Goal: Navigation & Orientation: Find specific page/section

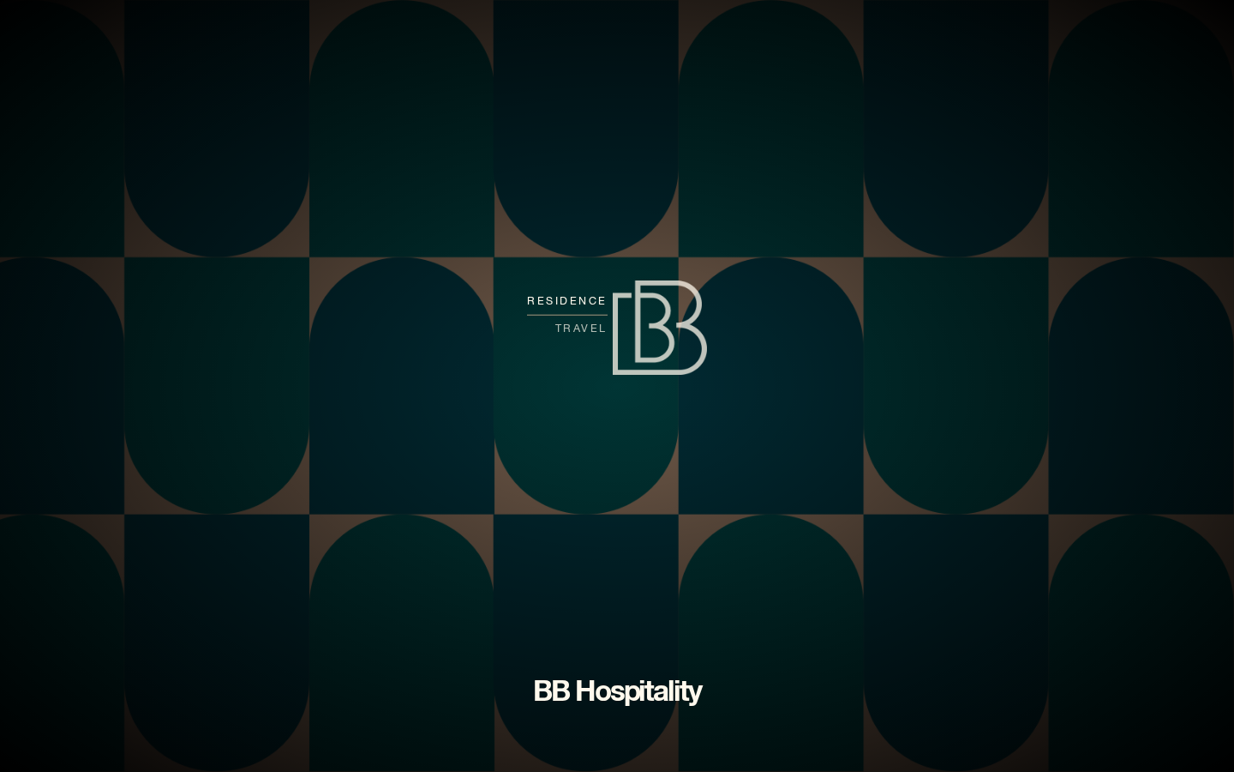
click at [585, 300] on span "residence" at bounding box center [567, 300] width 81 height 27
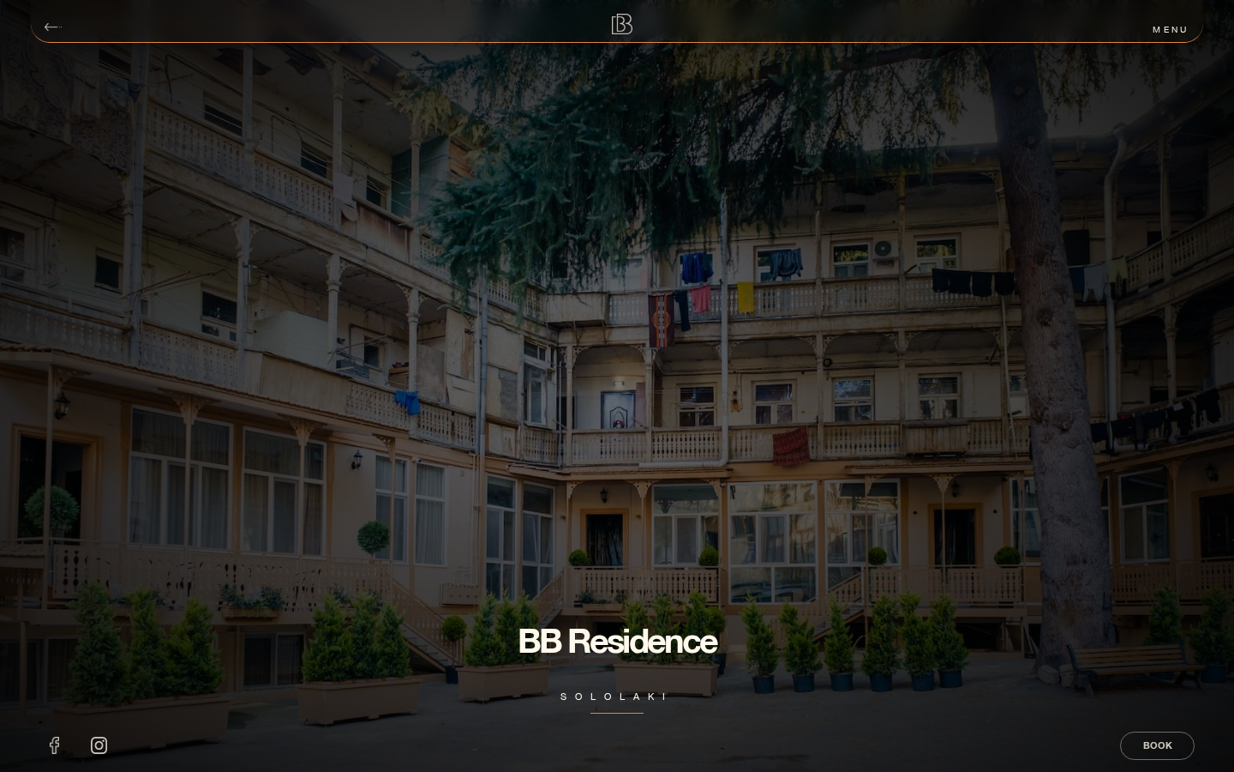
click at [1163, 30] on div "menu" at bounding box center [1171, 29] width 64 height 22
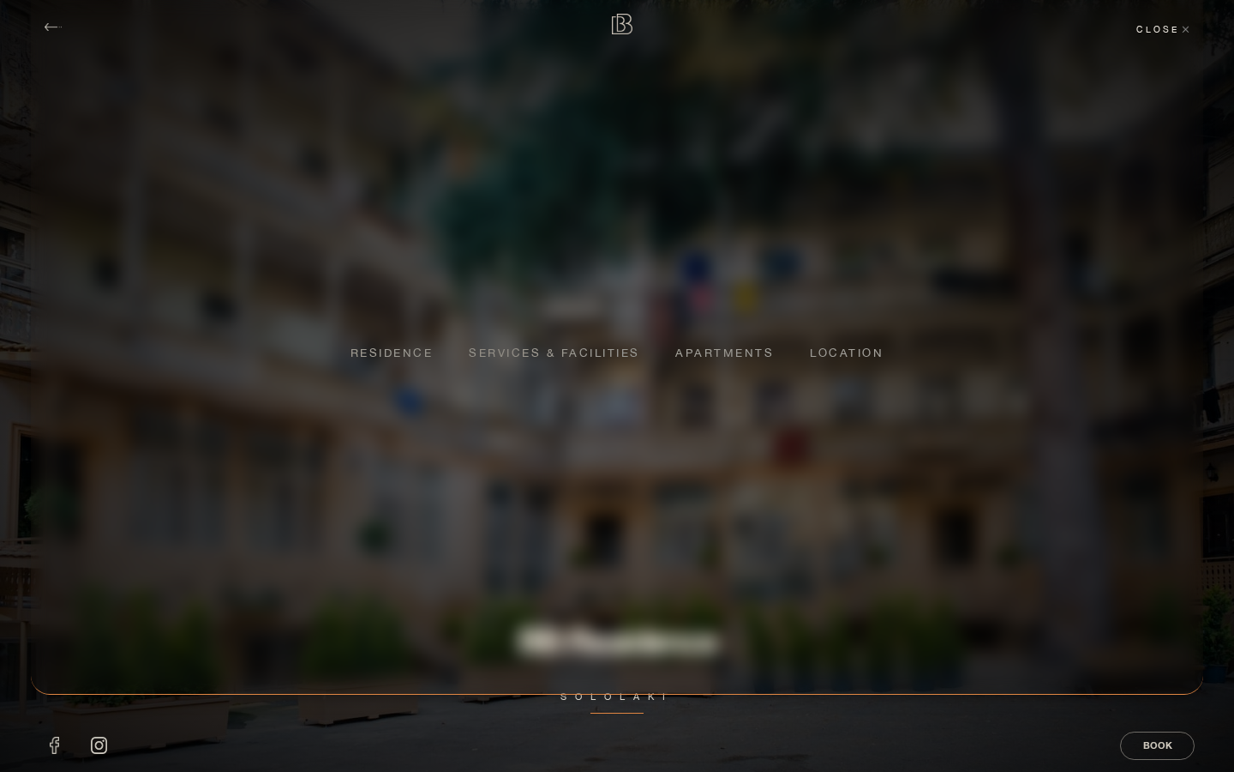
click at [1171, 33] on div "close" at bounding box center [1163, 29] width 81 height 22
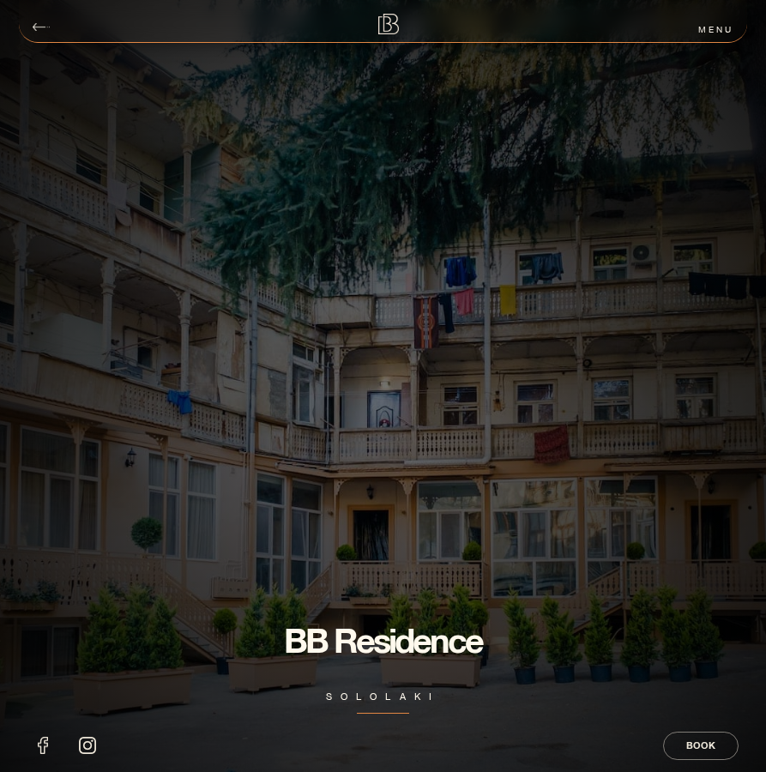
click at [702, 534] on section "BB residence sololaki" at bounding box center [383, 386] width 766 height 772
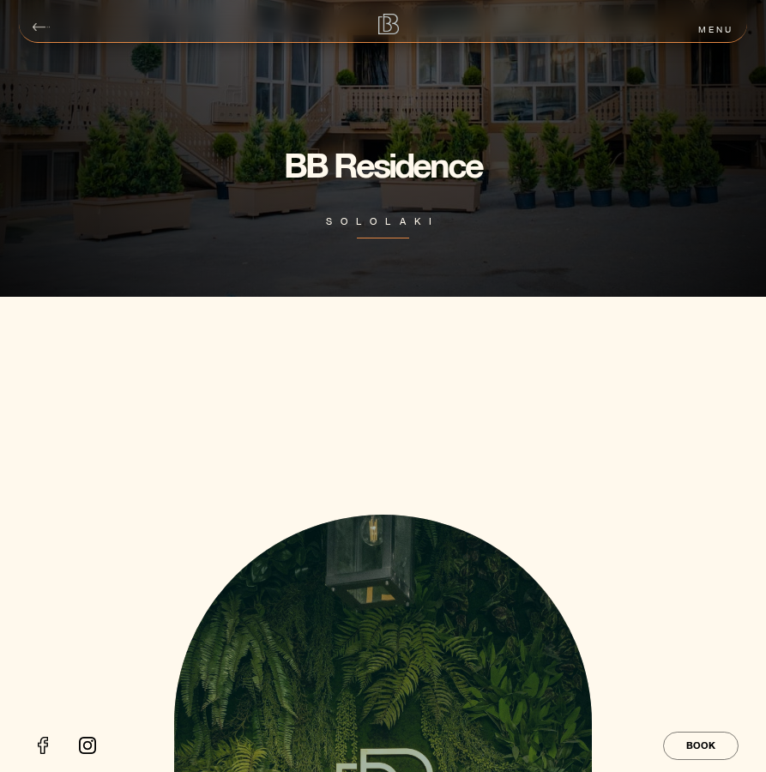
scroll to position [175, 0]
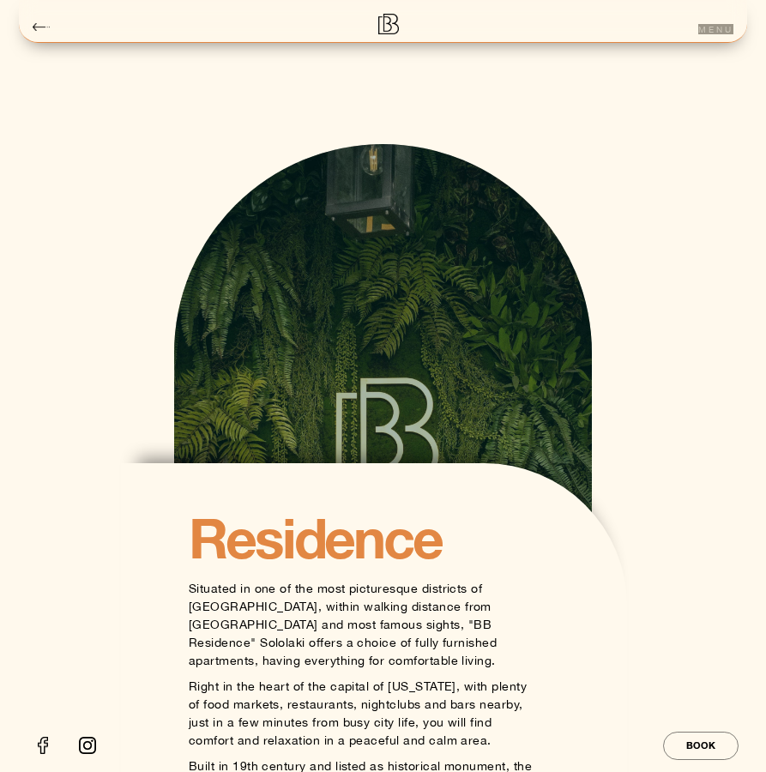
scroll to position [830, 0]
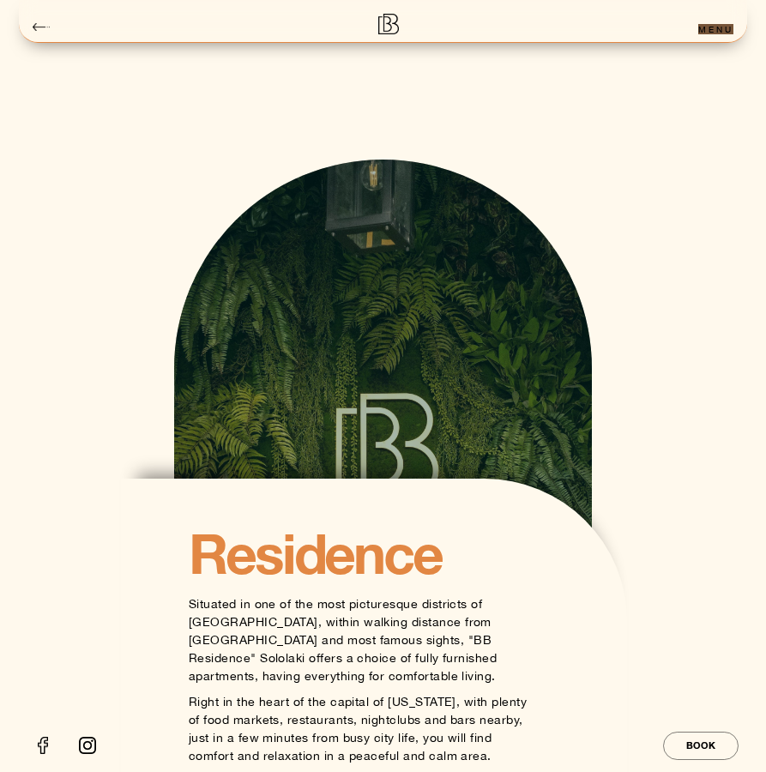
click at [495, 133] on section "residence Situated in one of the most picturesque districts of [GEOGRAPHIC_DATA…" at bounding box center [383, 493] width 488 height 885
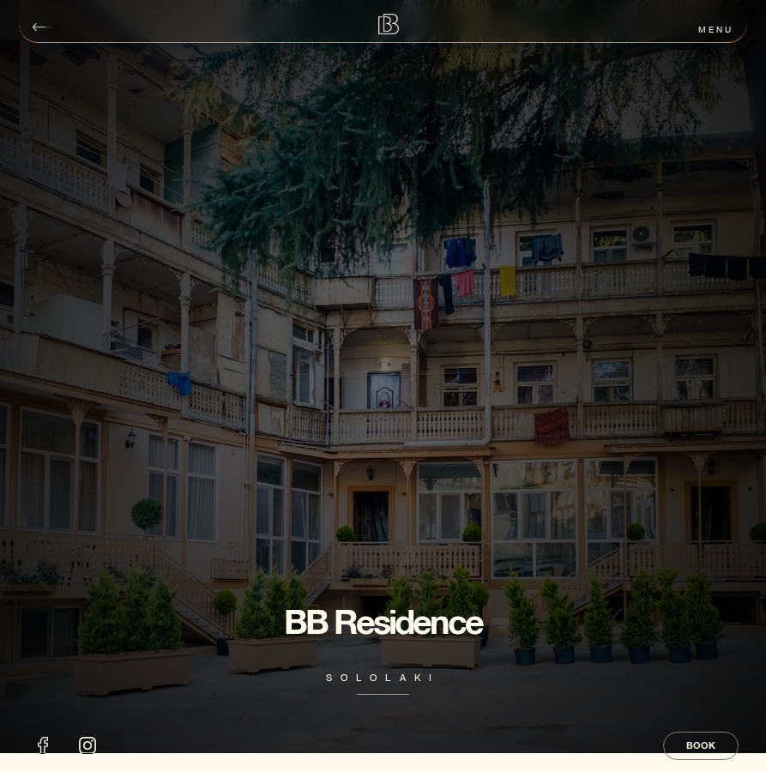
scroll to position [0, 0]
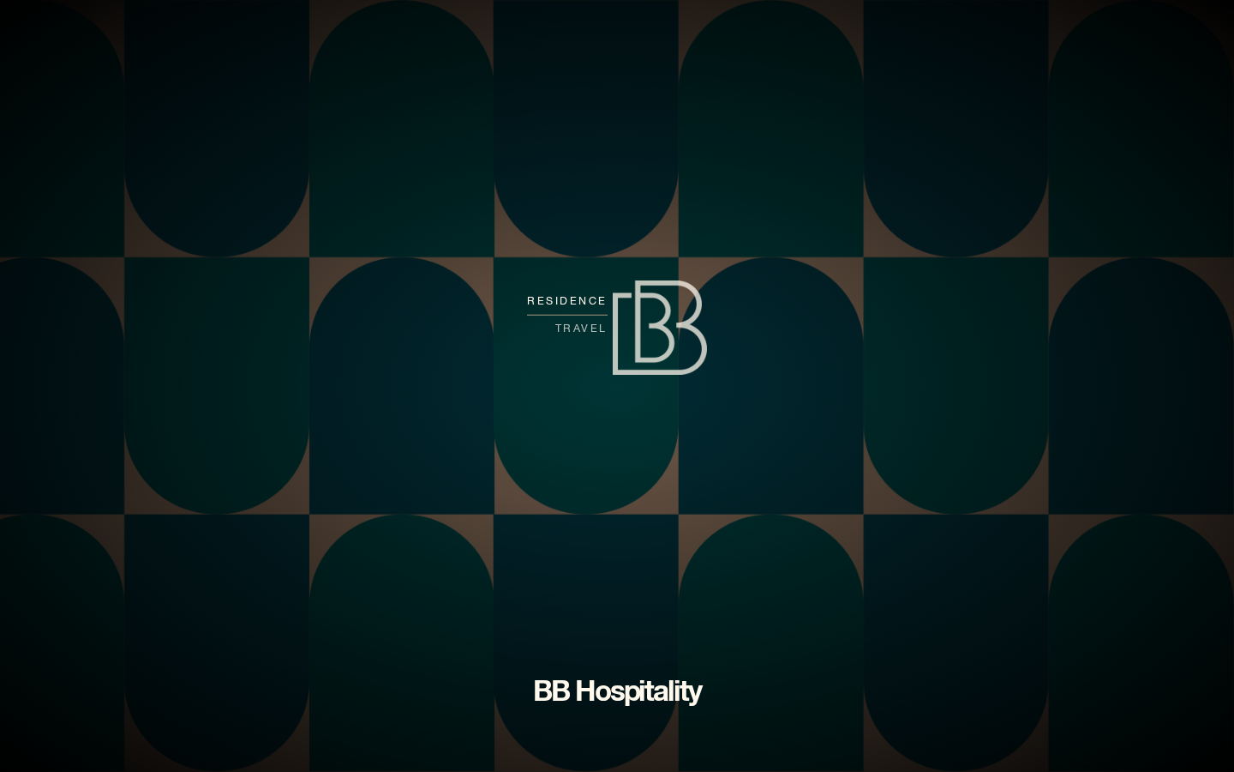
click at [573, 295] on span "residence" at bounding box center [567, 300] width 81 height 27
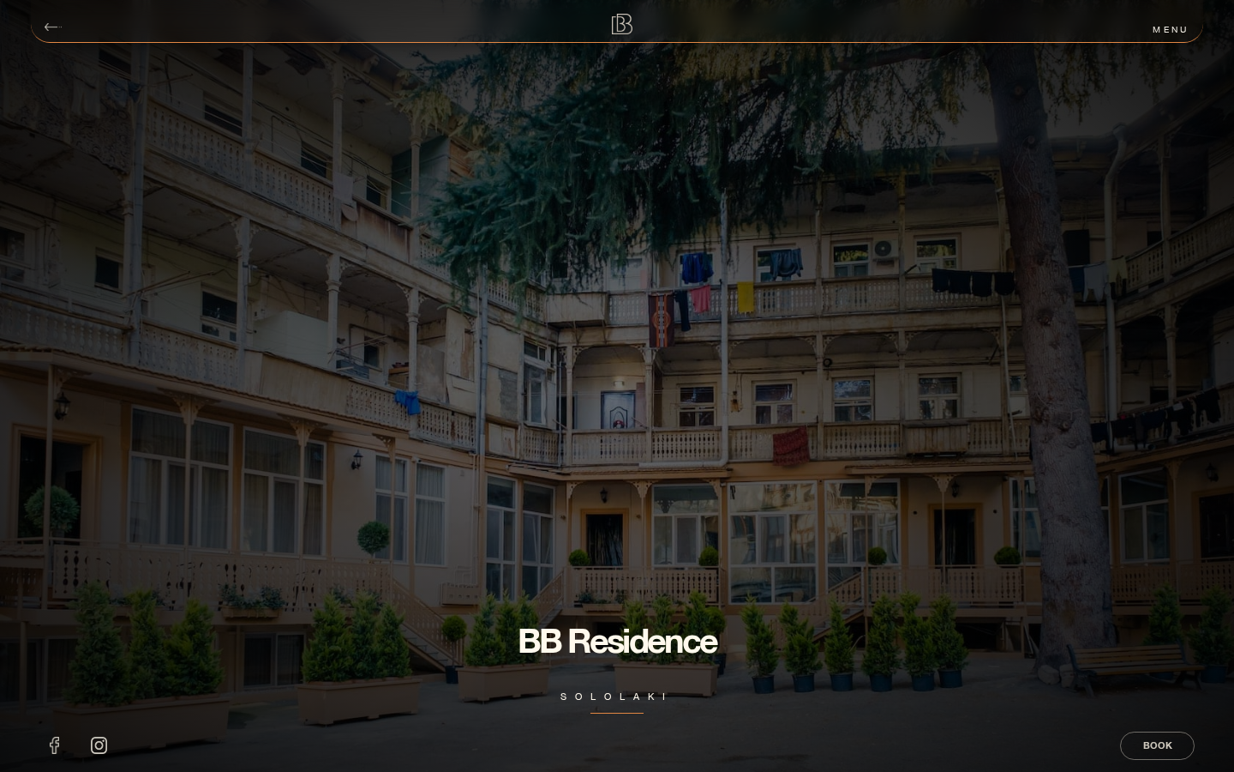
click at [1176, 23] on div "menu" at bounding box center [1171, 29] width 64 height 22
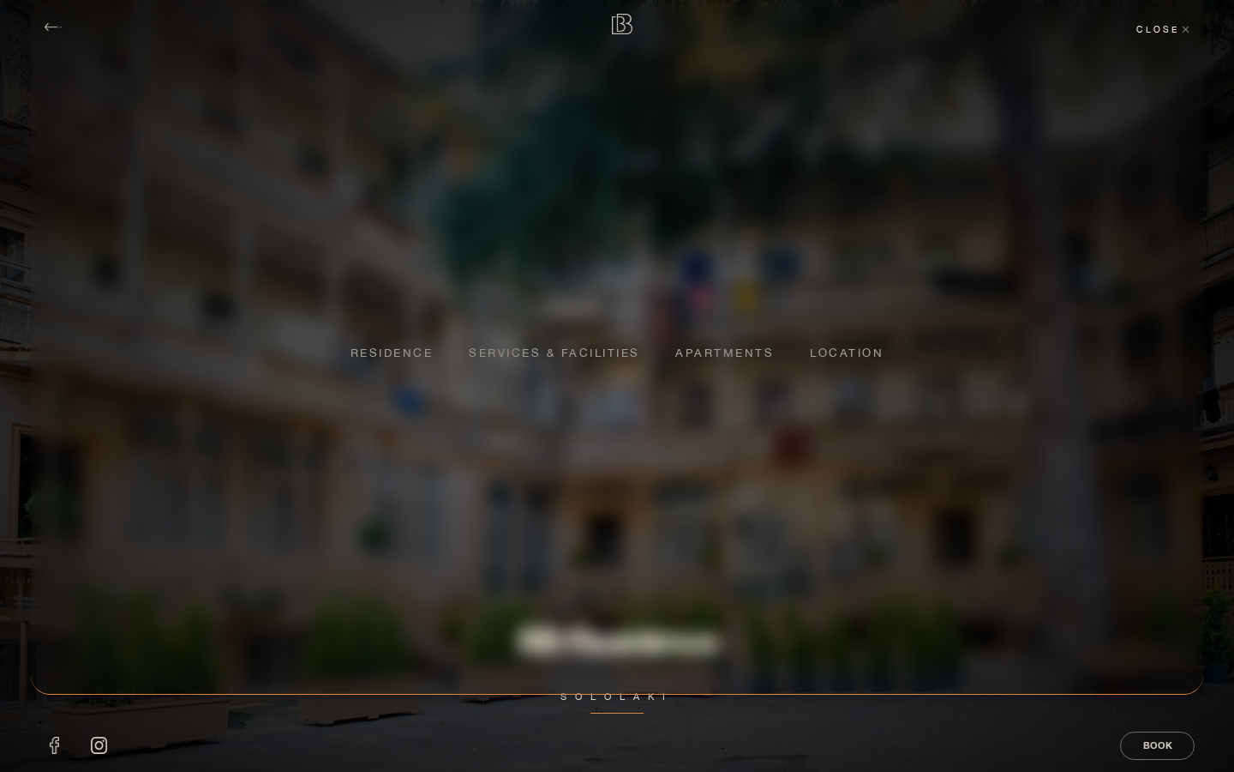
click at [1162, 29] on div "close" at bounding box center [1163, 29] width 81 height 22
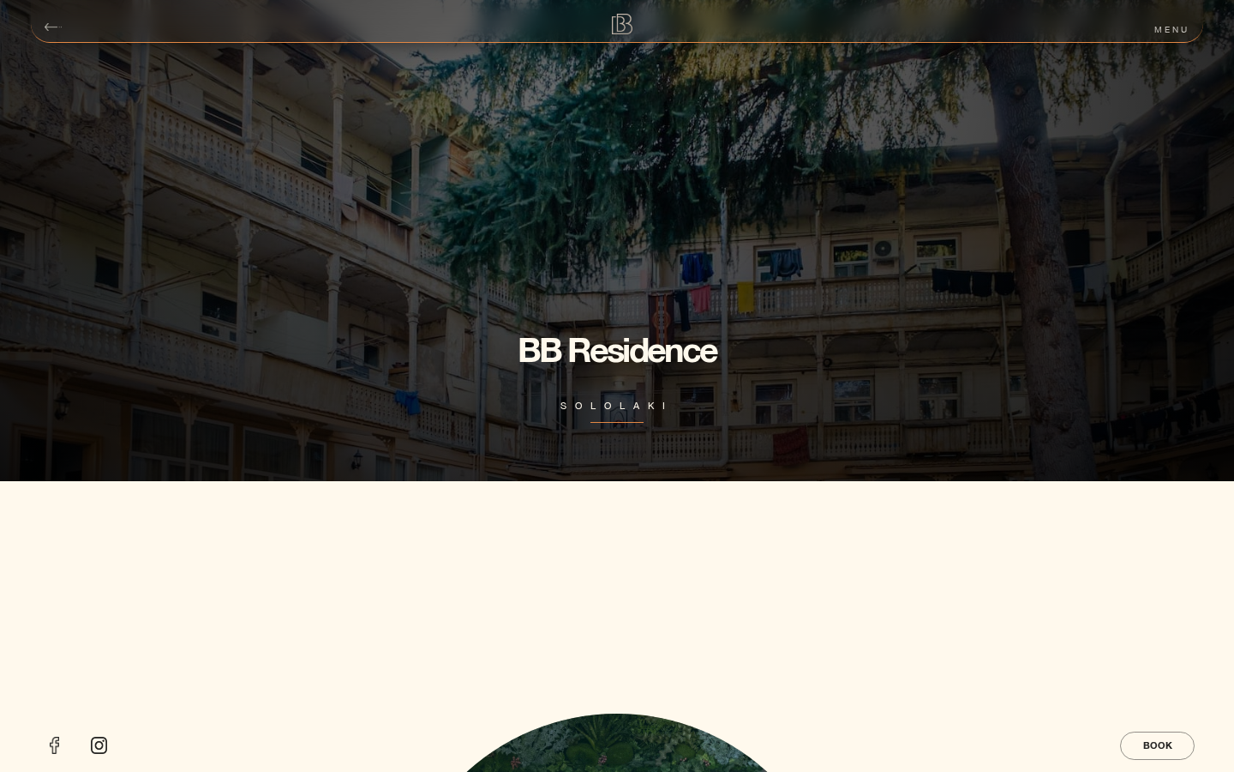
scroll to position [441, 0]
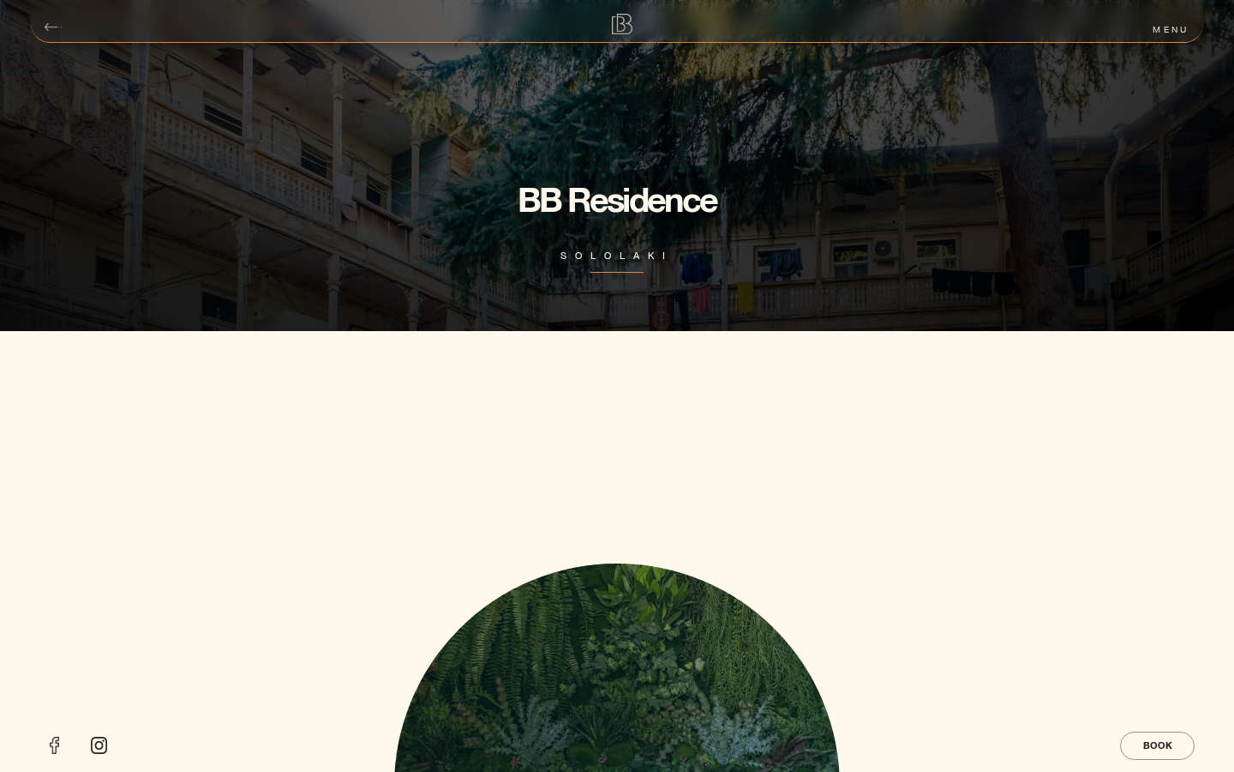
click at [1175, 26] on div "menu" at bounding box center [1171, 29] width 64 height 22
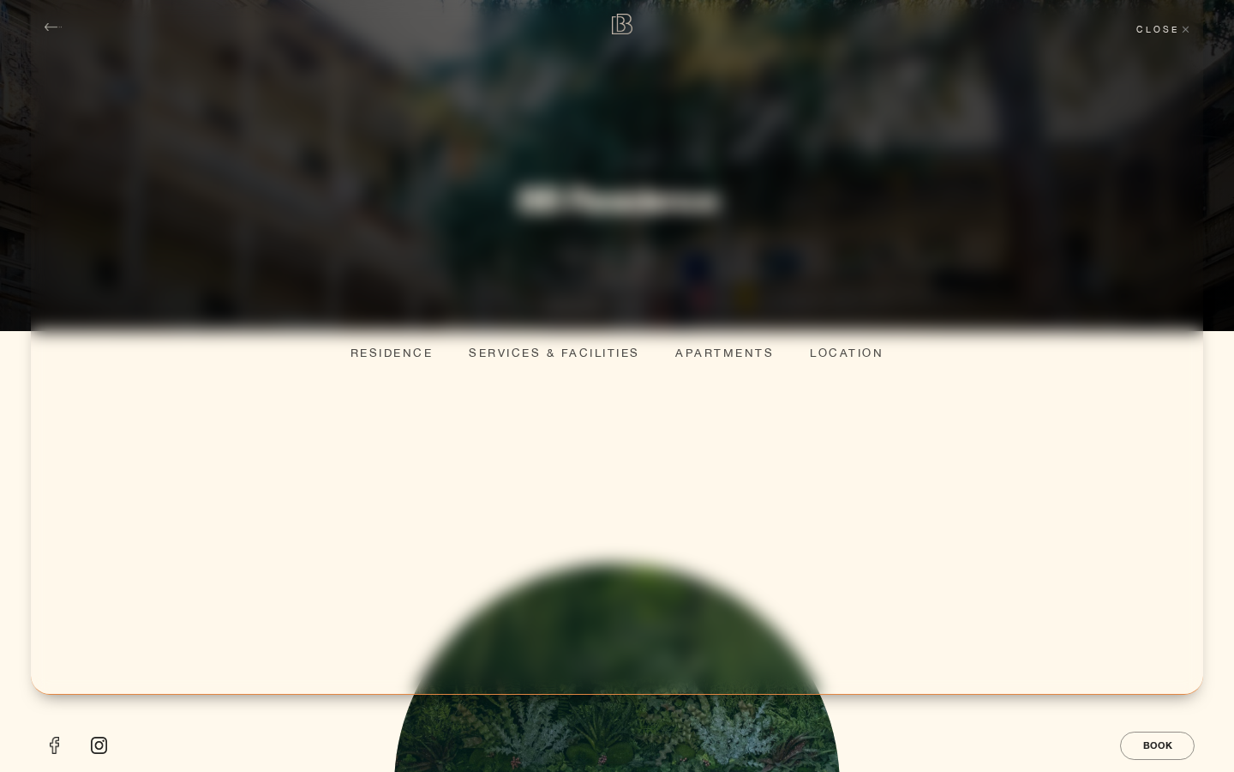
click at [1174, 26] on div "close" at bounding box center [1163, 29] width 81 height 22
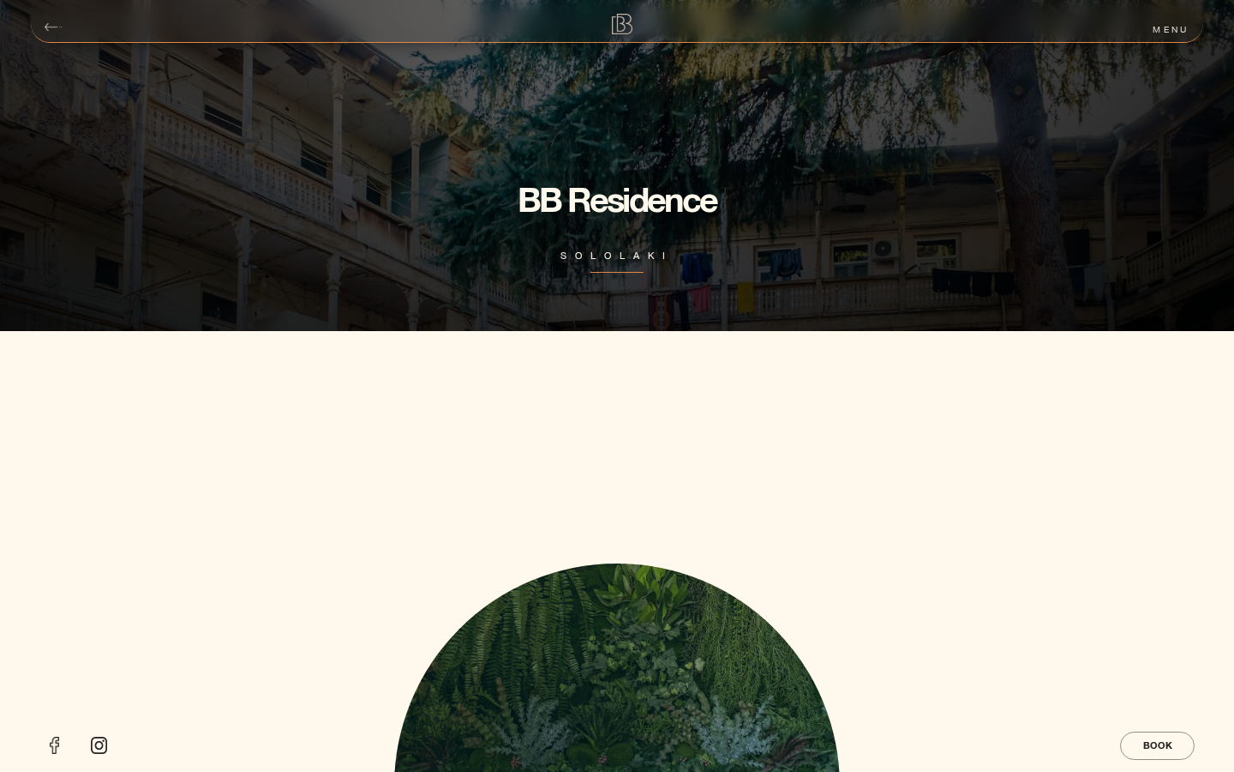
click at [1174, 26] on div "menu" at bounding box center [1171, 29] width 64 height 22
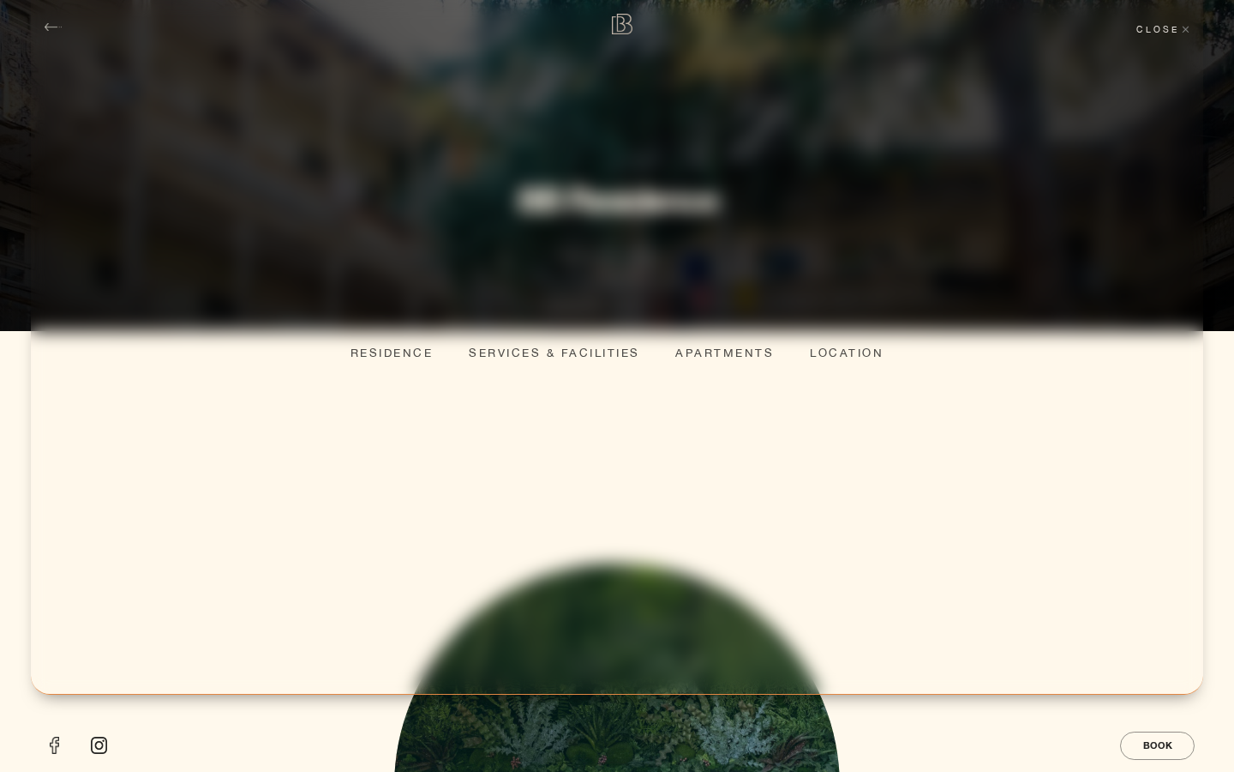
click at [1174, 26] on div "close" at bounding box center [1163, 29] width 81 height 22
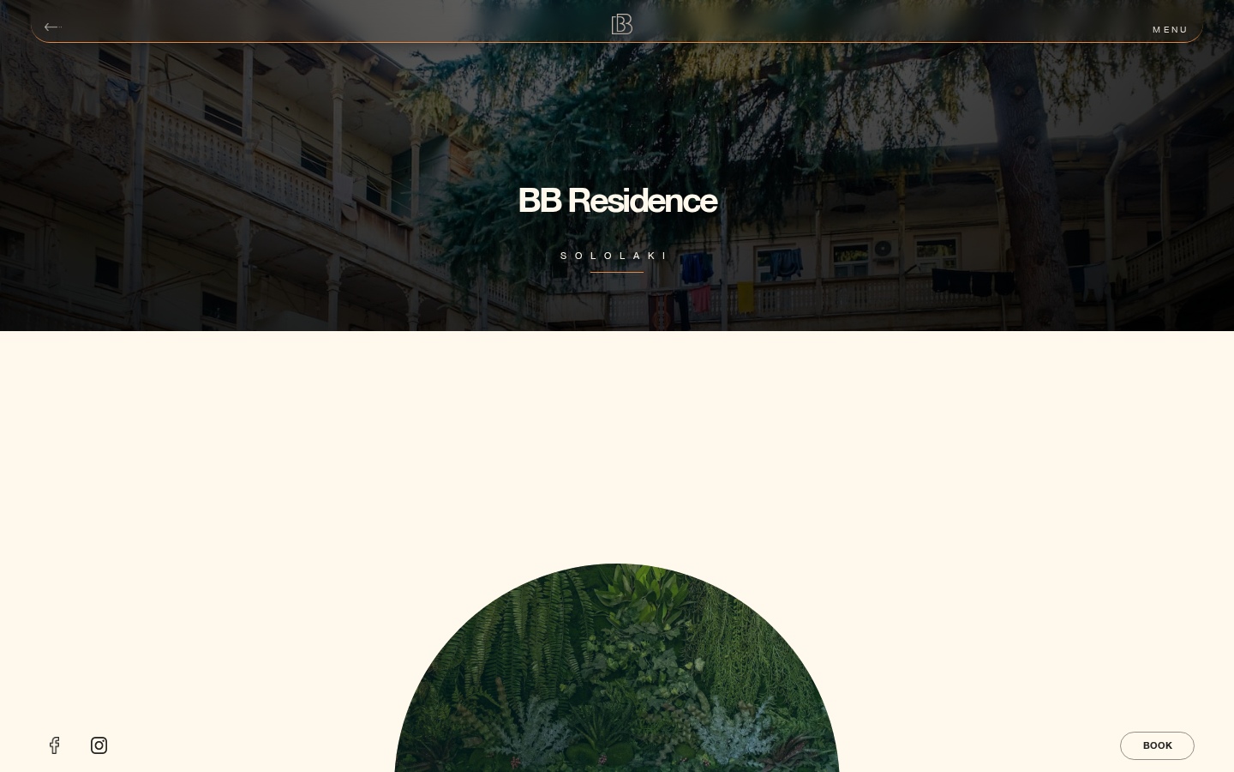
click at [1174, 27] on div "menu" at bounding box center [1171, 29] width 64 height 22
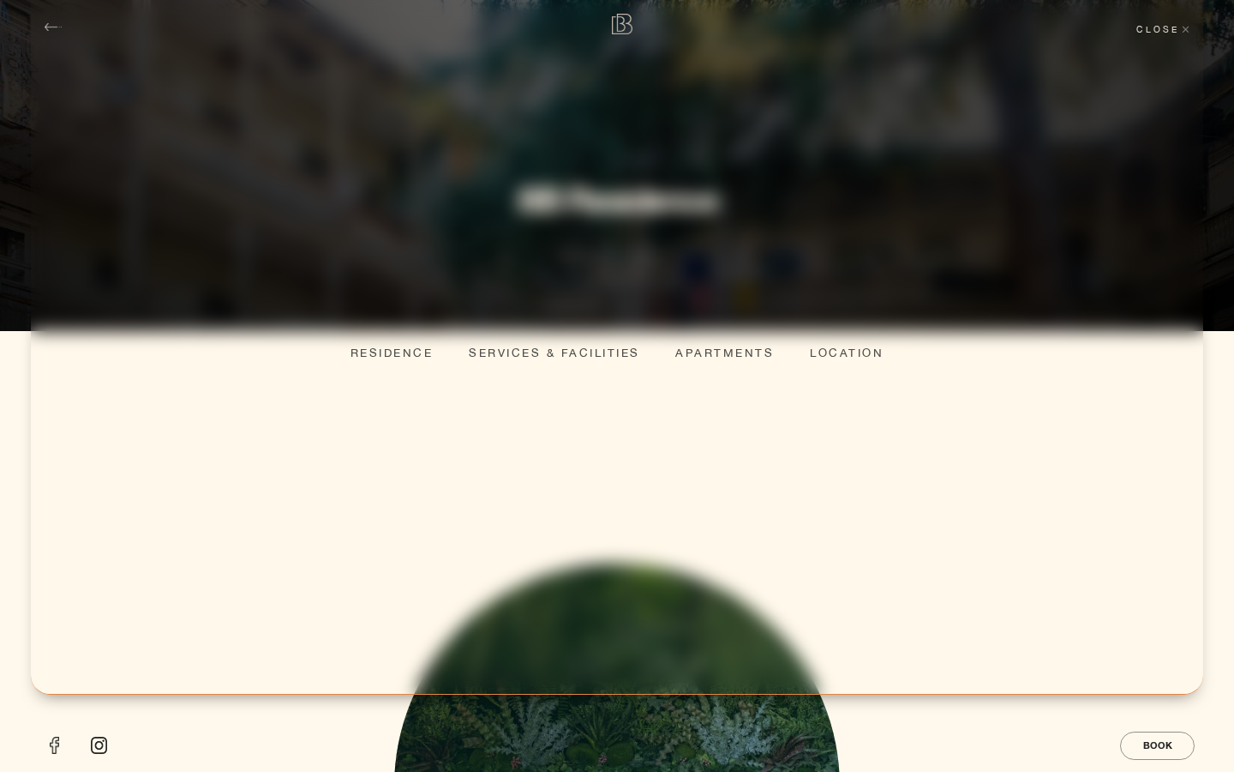
click at [1174, 26] on div "close" at bounding box center [1163, 29] width 81 height 22
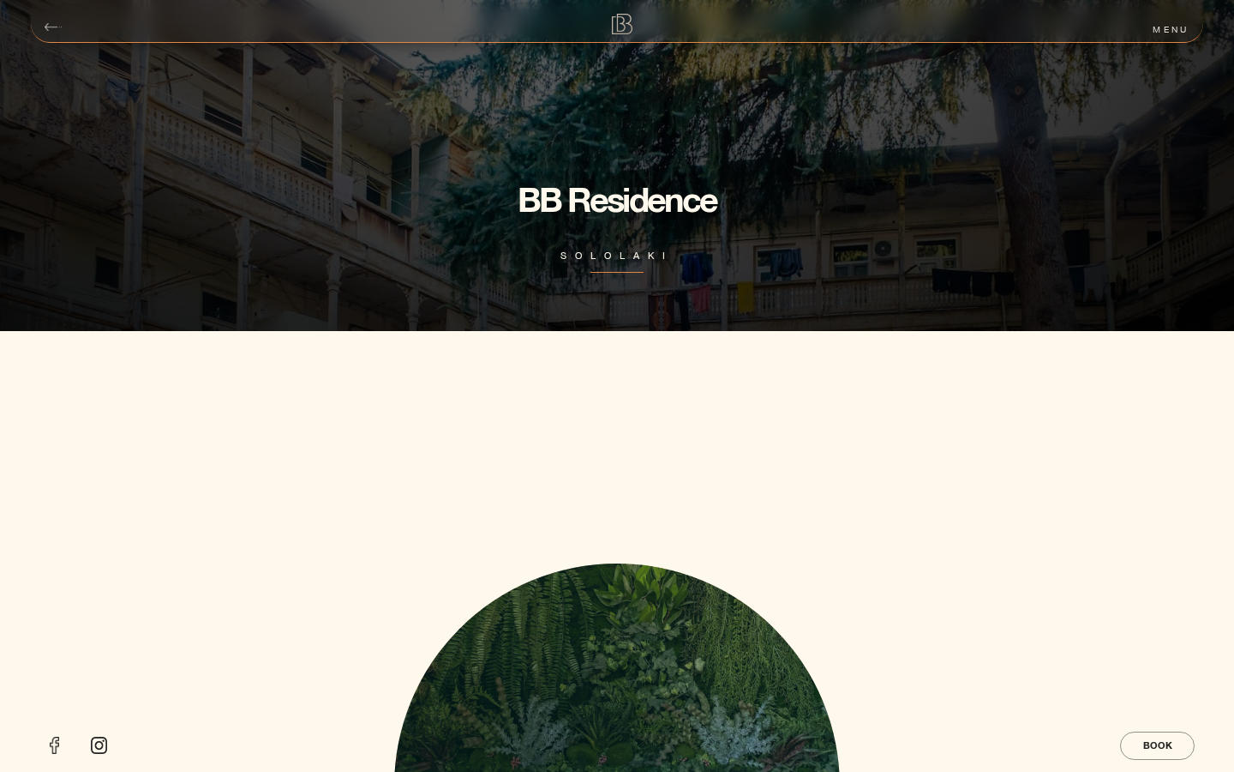
click at [1174, 26] on div "menu" at bounding box center [1171, 29] width 64 height 22
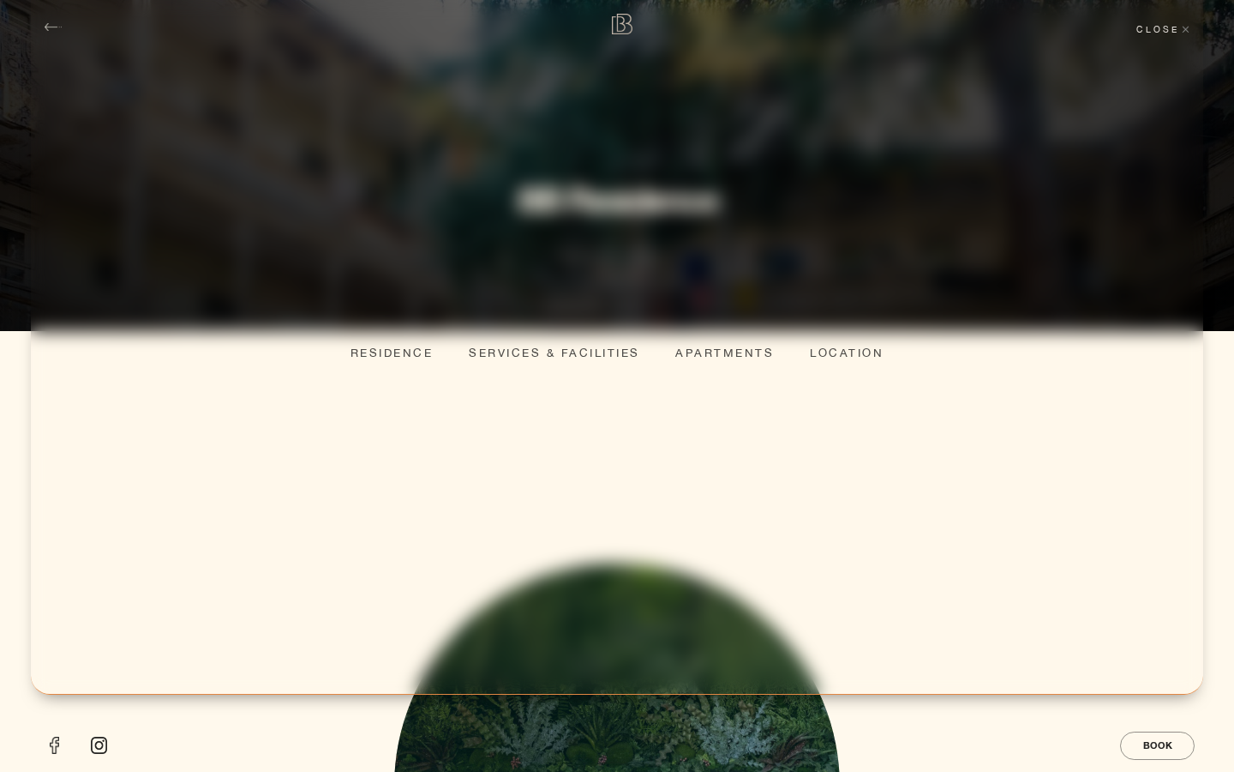
click at [1170, 27] on div "close" at bounding box center [1163, 29] width 81 height 22
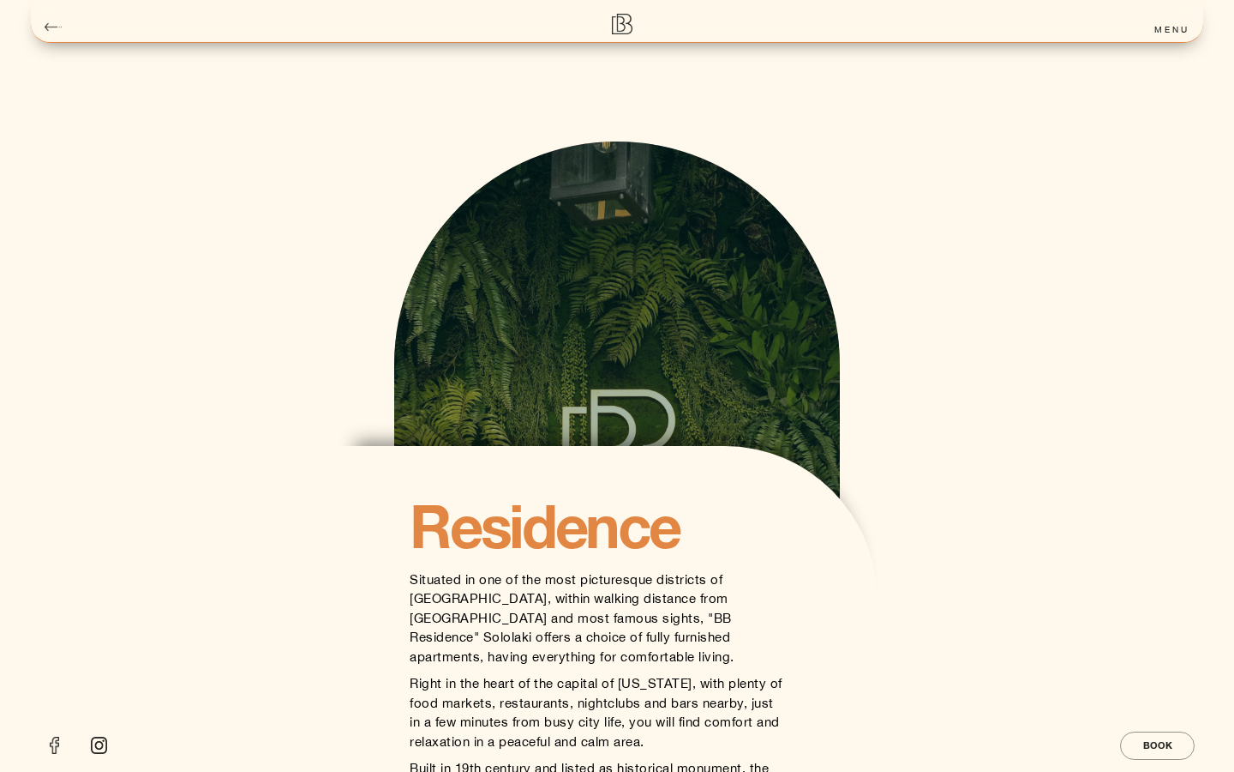
scroll to position [853, 0]
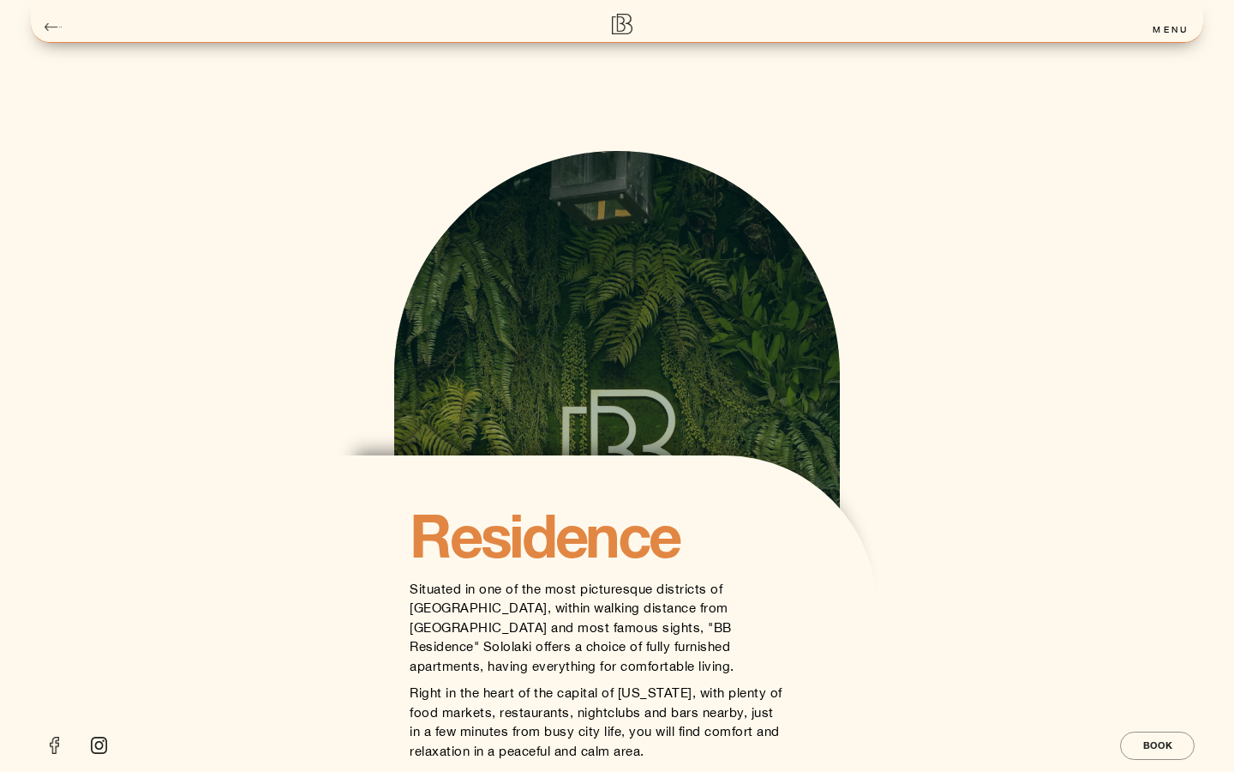
click at [1168, 30] on div "menu" at bounding box center [1171, 29] width 64 height 22
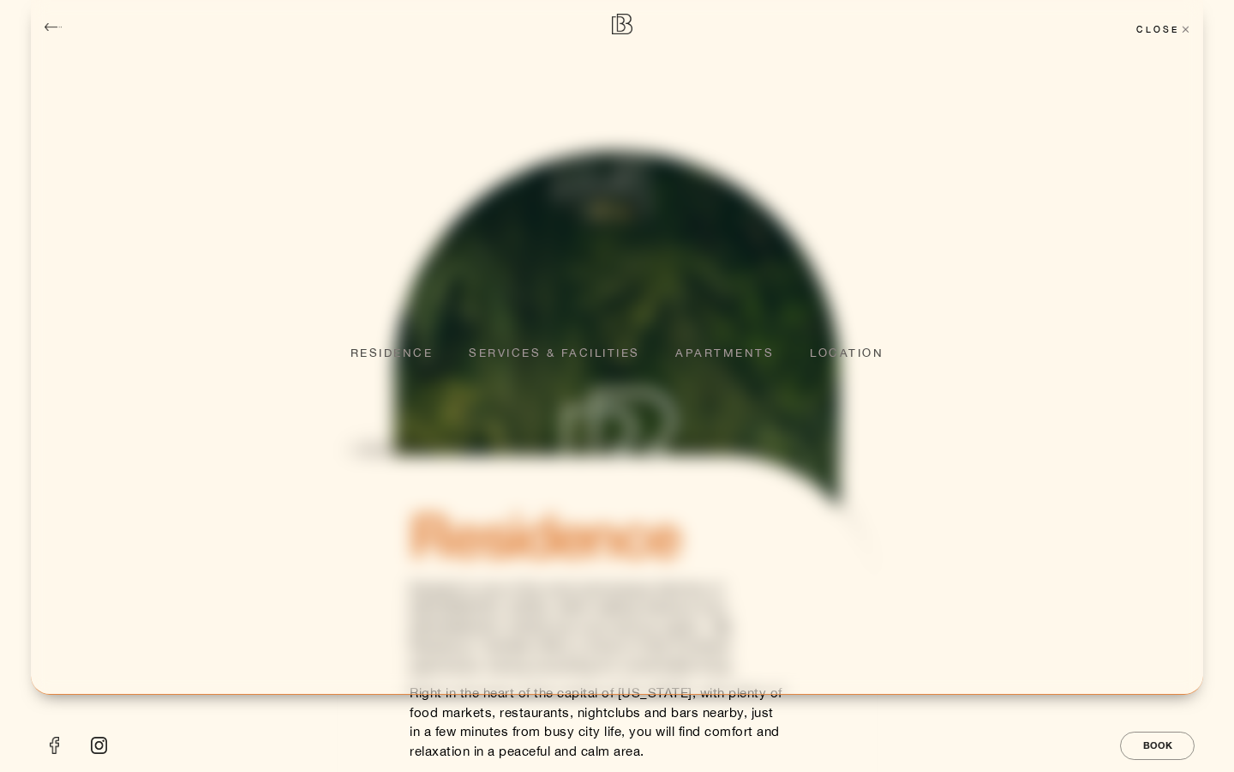
click at [1163, 27] on div "close" at bounding box center [1163, 29] width 81 height 22
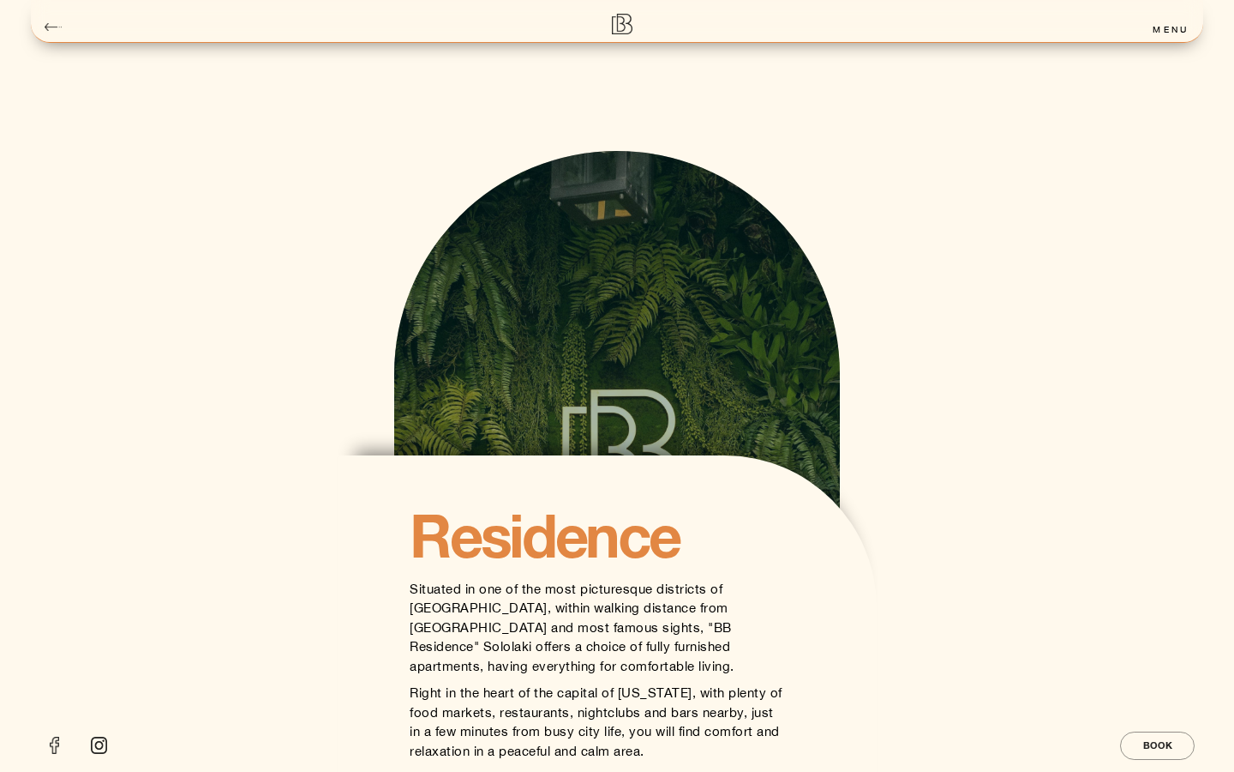
click at [1163, 27] on div "menu" at bounding box center [1171, 29] width 64 height 22
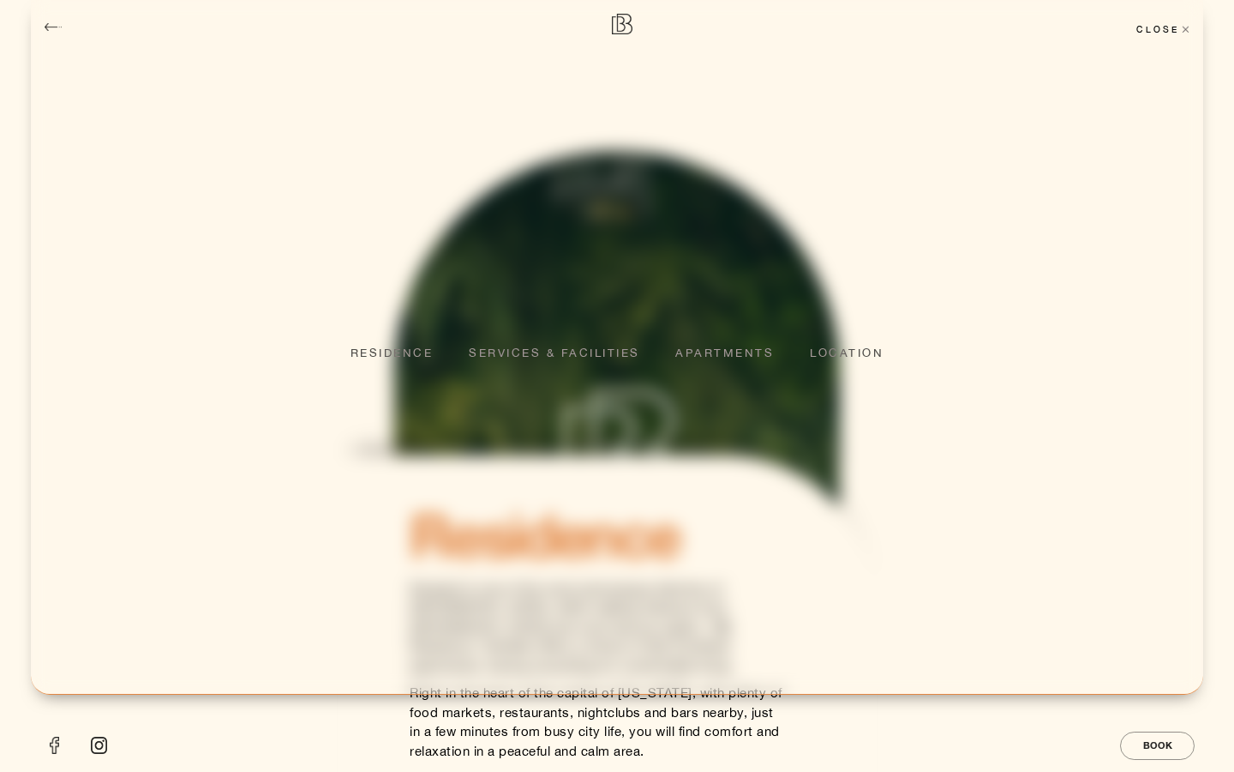
click at [1163, 27] on div "close" at bounding box center [1163, 29] width 81 height 22
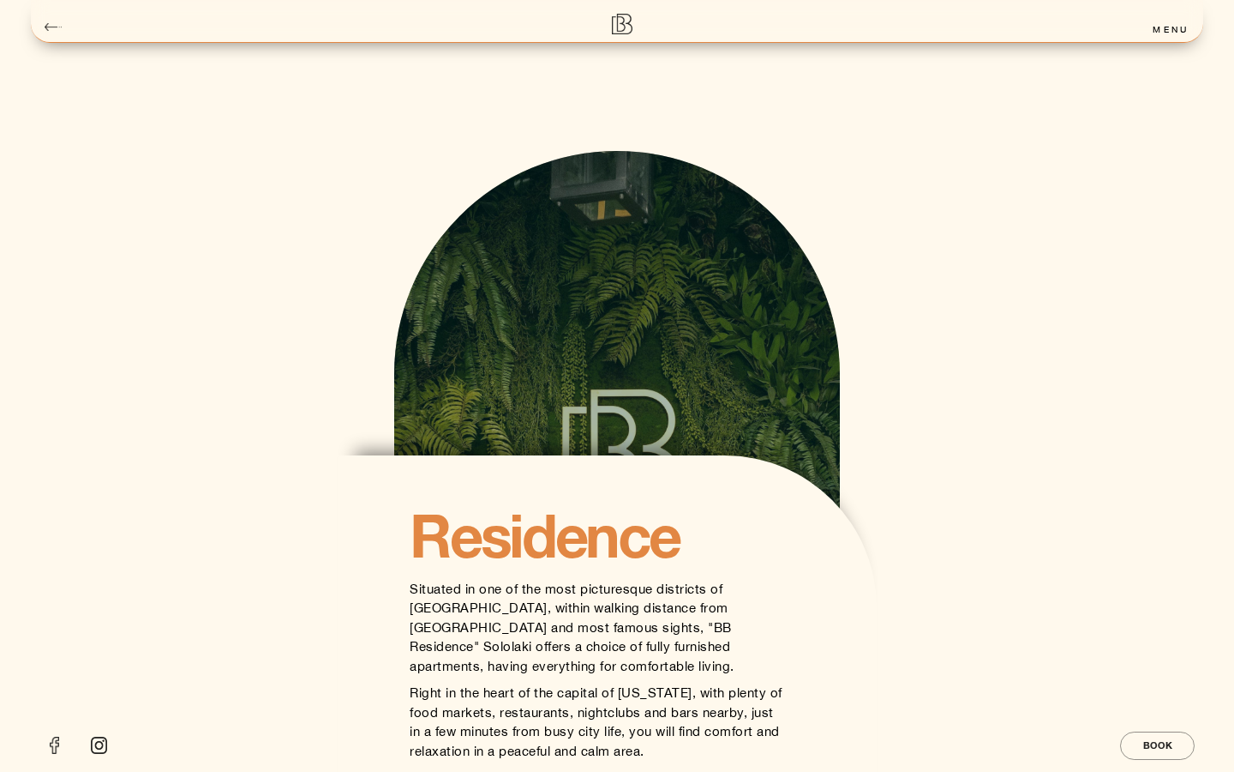
click at [1163, 27] on div "menu" at bounding box center [1171, 29] width 64 height 22
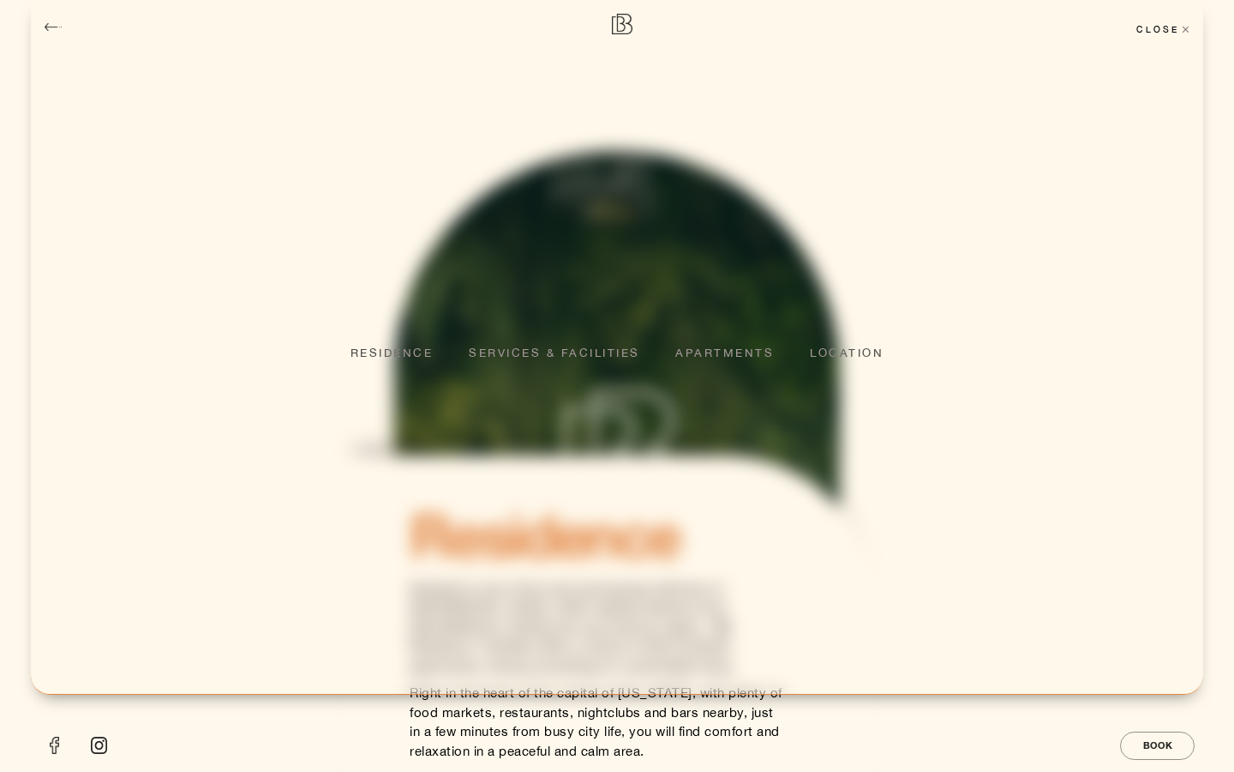
click at [1151, 25] on div "close" at bounding box center [1163, 29] width 81 height 22
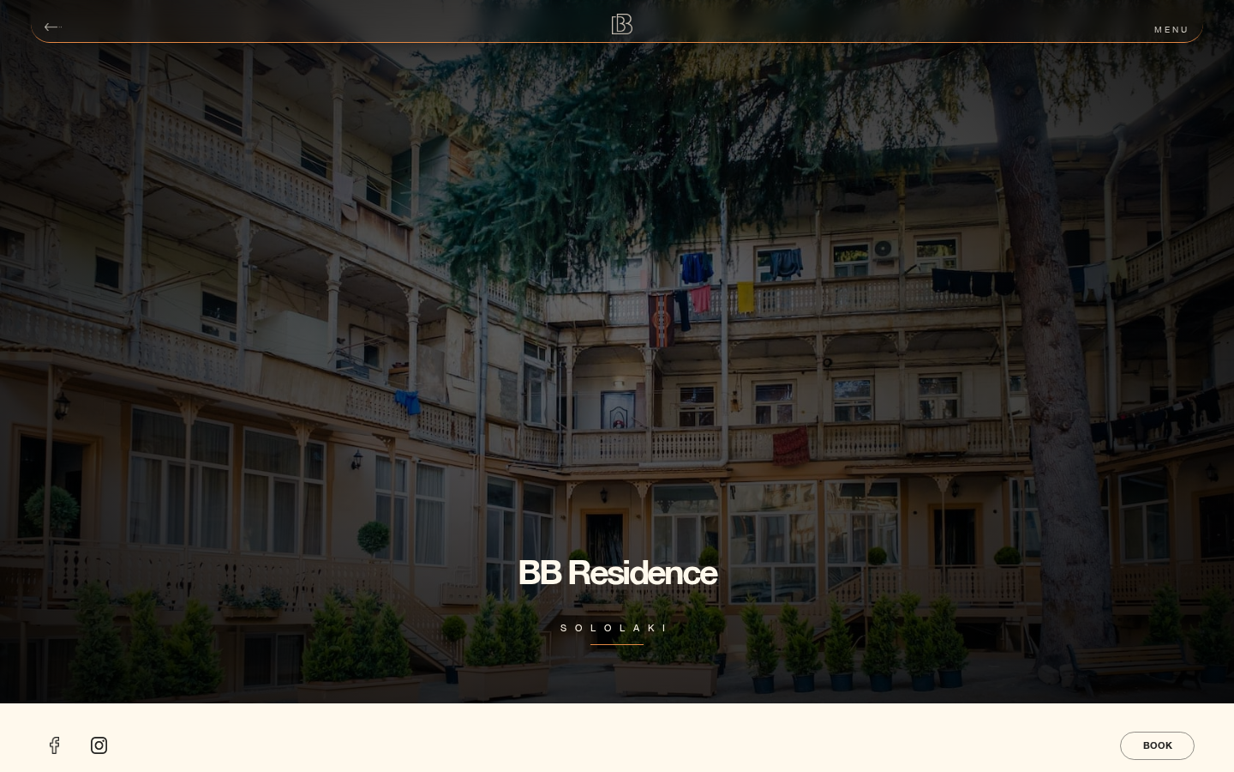
scroll to position [0, 0]
